Goal: Transaction & Acquisition: Purchase product/service

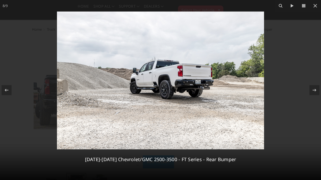
select select "3419"
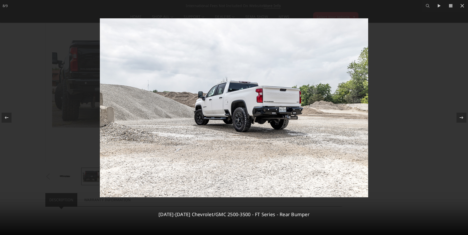
click at [270, 107] on img at bounding box center [234, 107] width 269 height 179
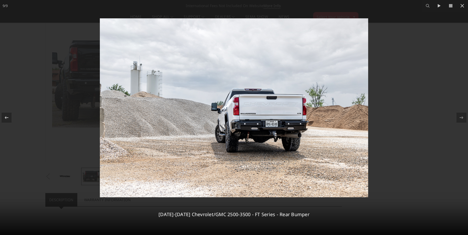
click at [321, 105] on div at bounding box center [234, 117] width 468 height 235
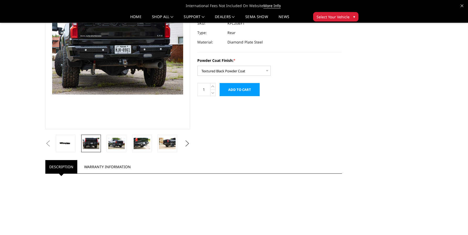
scroll to position [55, 0]
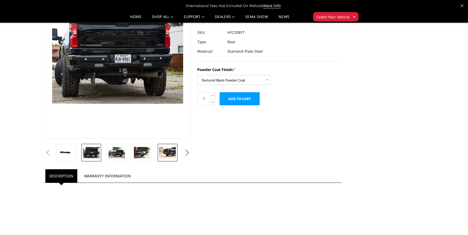
click at [169, 153] on img at bounding box center [167, 152] width 17 height 11
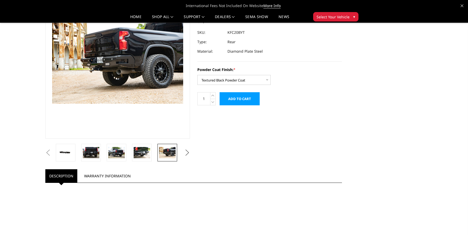
click at [185, 153] on button "Next" at bounding box center [188, 153] width 8 height 8
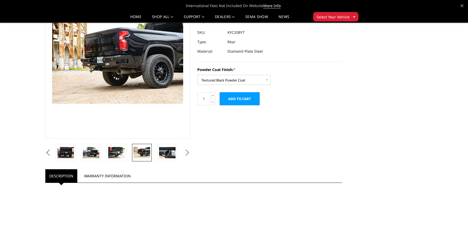
click at [185, 153] on button "Next" at bounding box center [188, 153] width 8 height 8
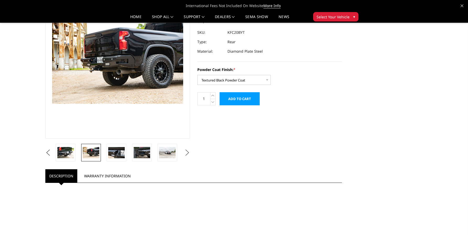
click at [185, 153] on button "Next" at bounding box center [188, 153] width 8 height 8
click at [68, 144] on link at bounding box center [66, 153] width 20 height 18
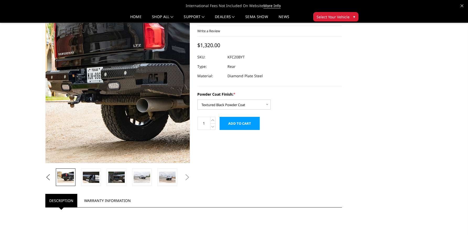
scroll to position [22, 0]
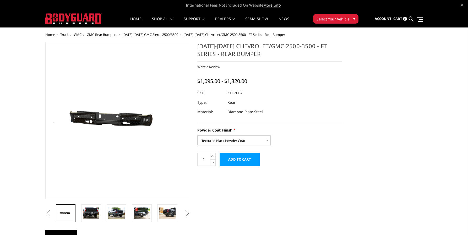
select select "3419"
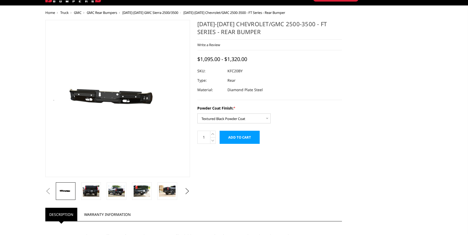
scroll to position [22, 0]
